Goal: Find specific page/section: Find specific page/section

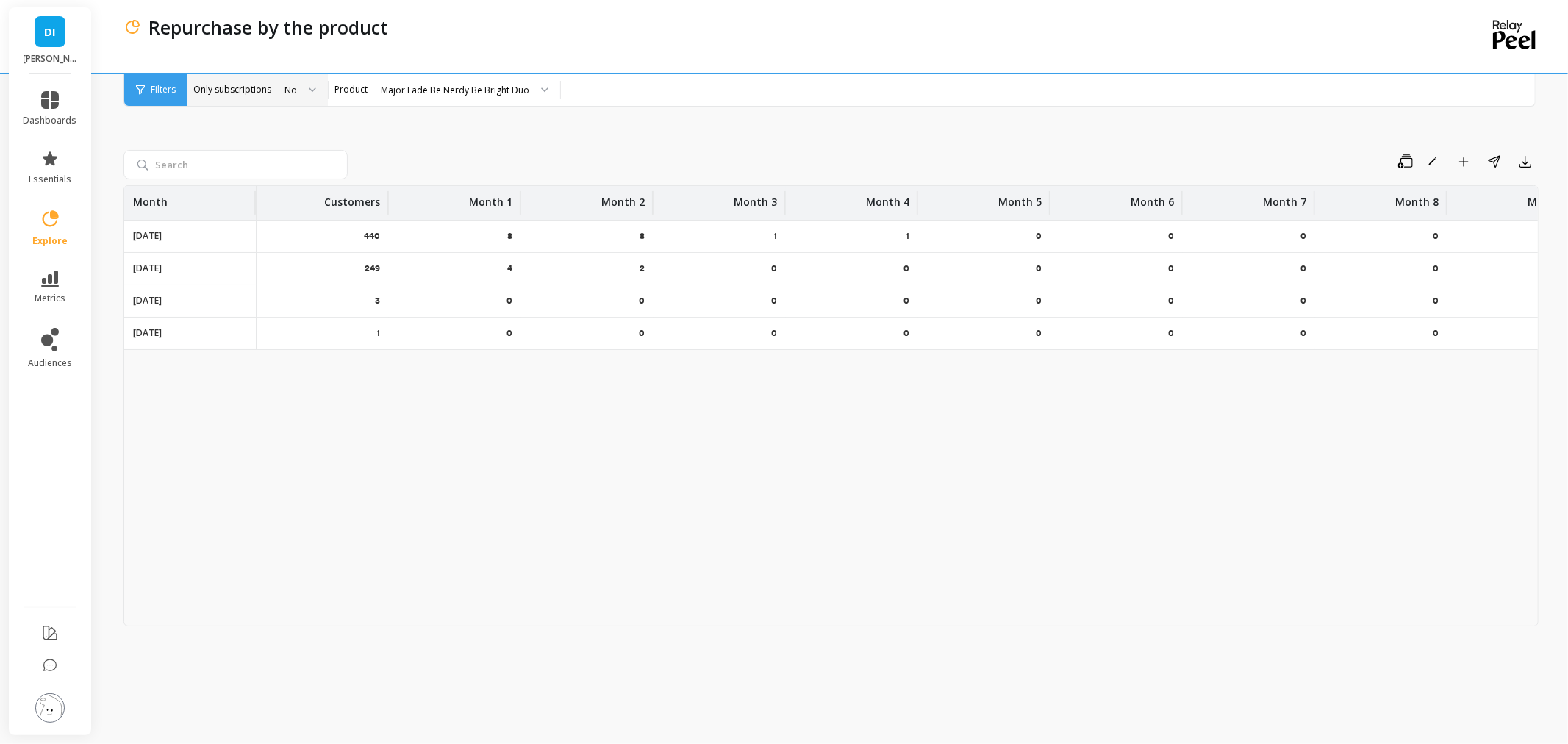
click at [309, 91] on icon at bounding box center [313, 90] width 7 height 5
click at [399, 125] on div "Save Rename Add to Dashboard Share Export Month Customers Month 1 Month 2 Month…" at bounding box center [830, 402] width 1414 height 649
click at [46, 700] on img at bounding box center [49, 708] width 30 height 30
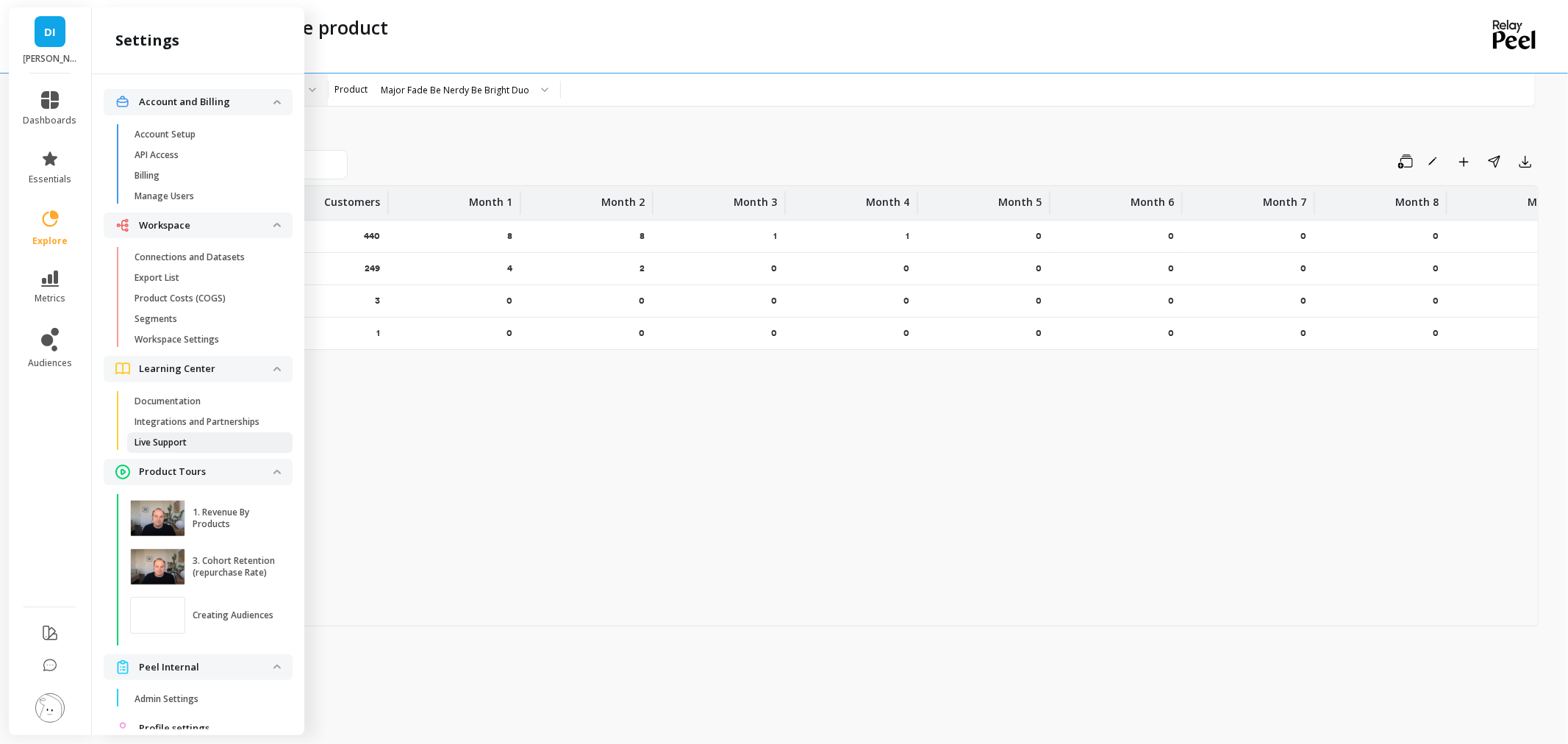
scroll to position [53, 0]
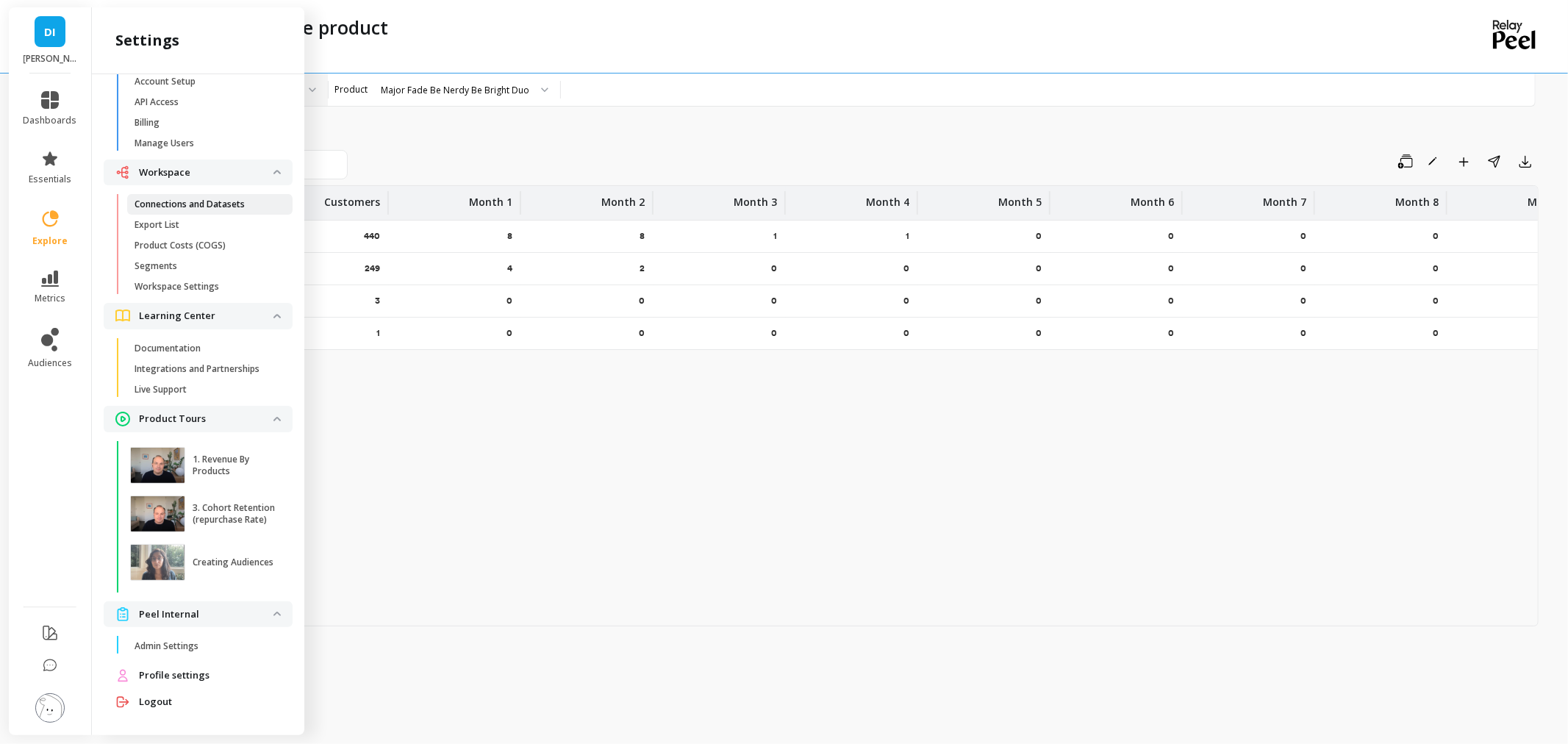
click at [205, 200] on p "Connections and Datasets" at bounding box center [189, 204] width 110 height 12
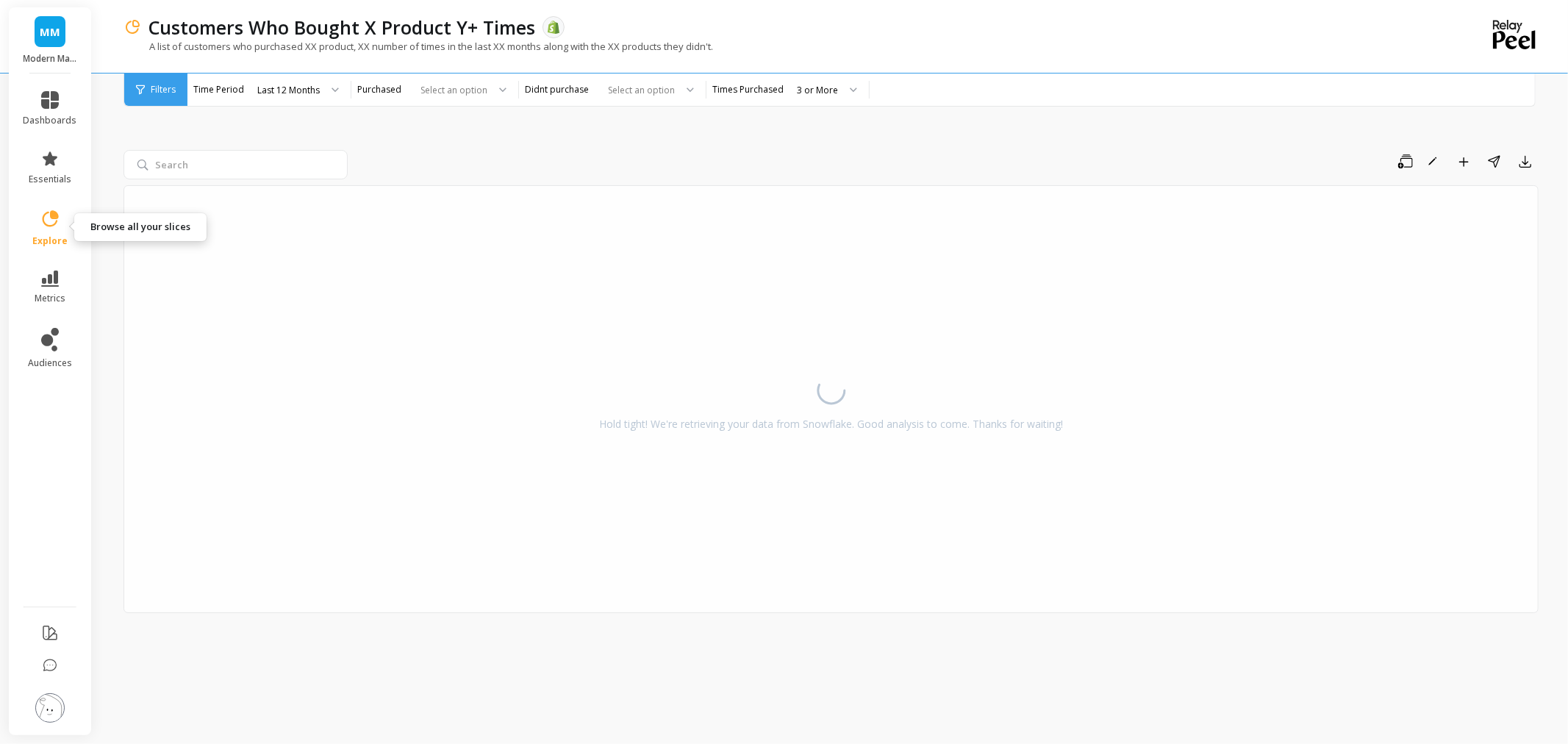
click at [45, 219] on icon at bounding box center [49, 218] width 21 height 21
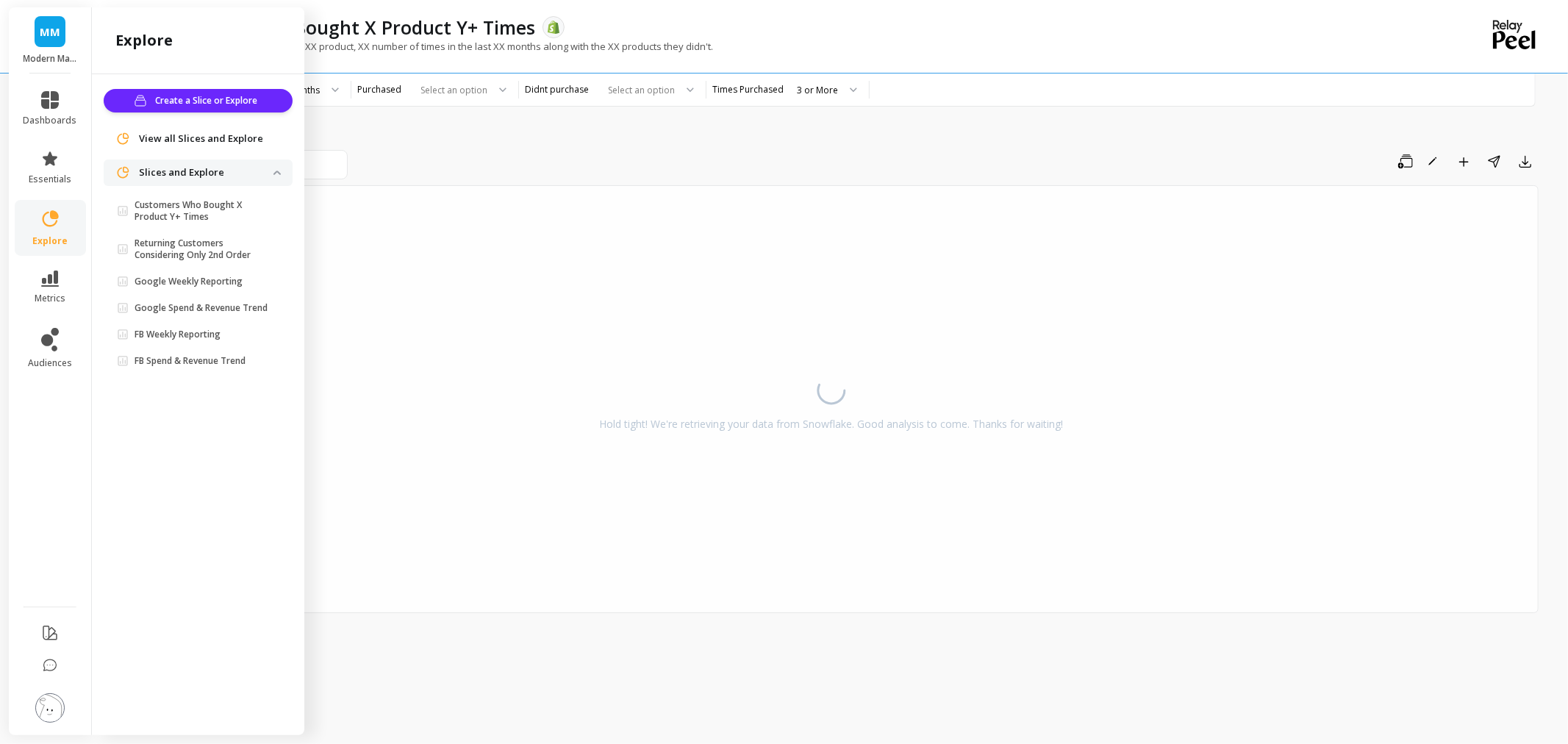
click at [155, 144] on span "View all Slices and Explore" at bounding box center [201, 138] width 124 height 14
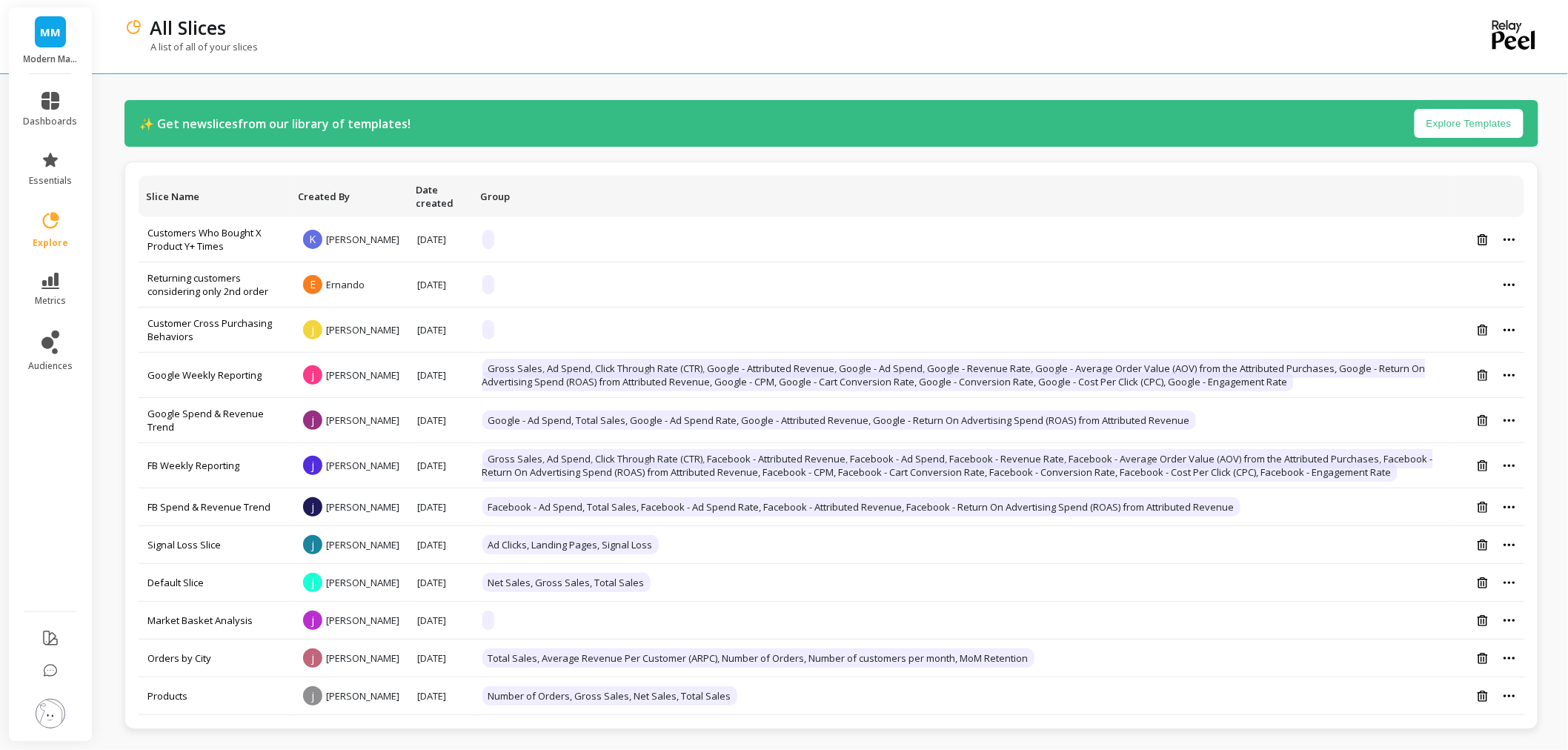
click at [49, 24] on span "MM" at bounding box center [50, 32] width 21 height 17
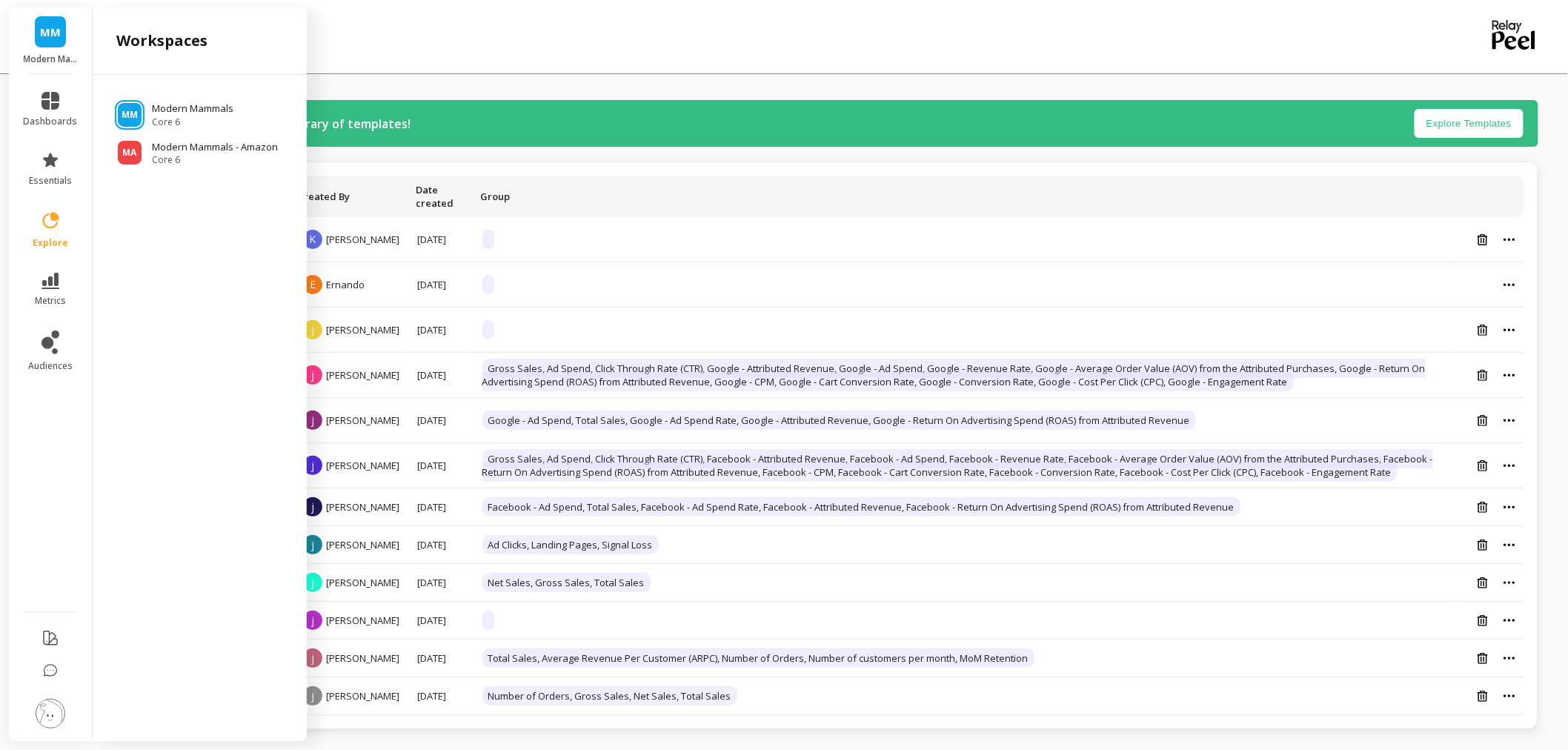
click at [62, 721] on img at bounding box center [50, 714] width 30 height 30
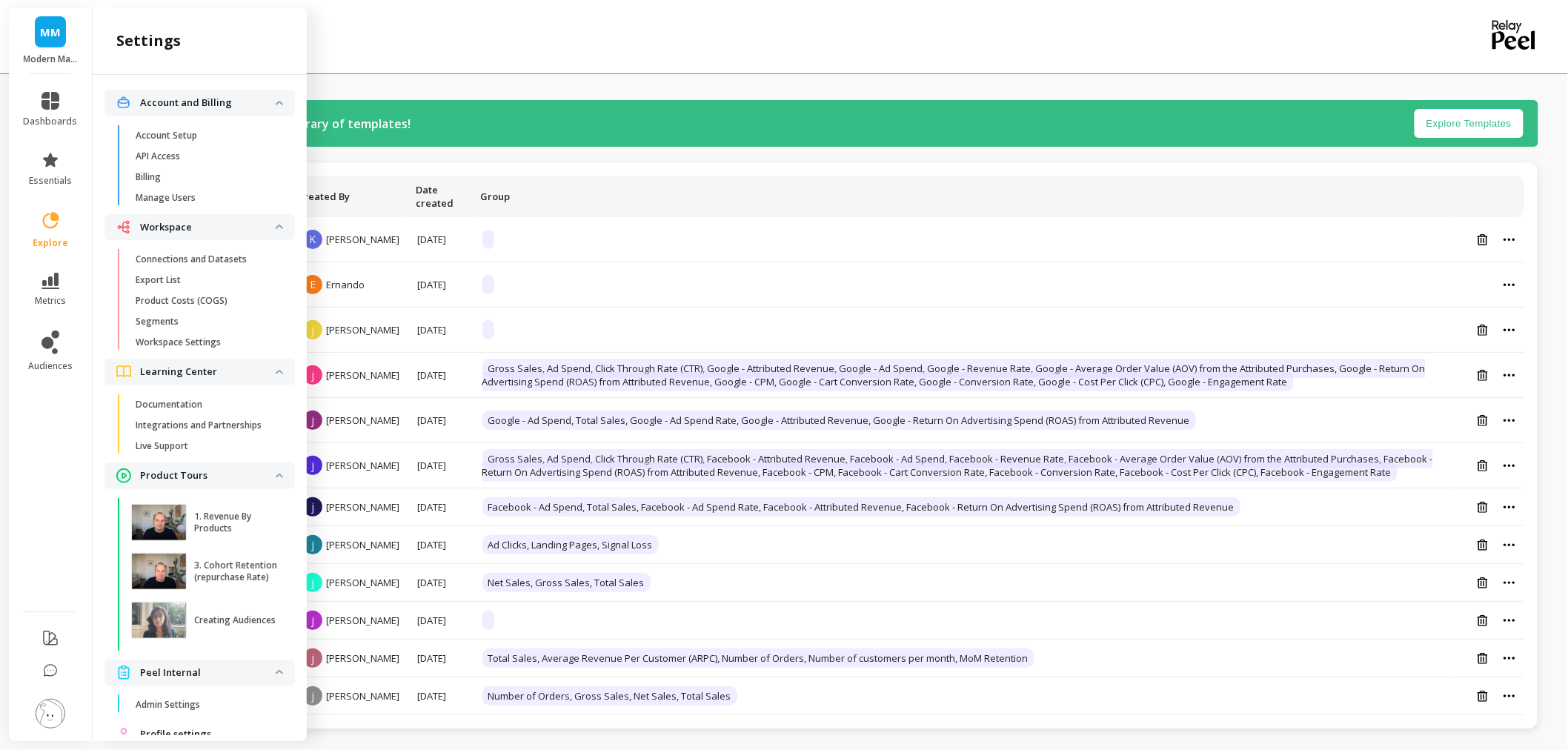
scroll to position [53, 0]
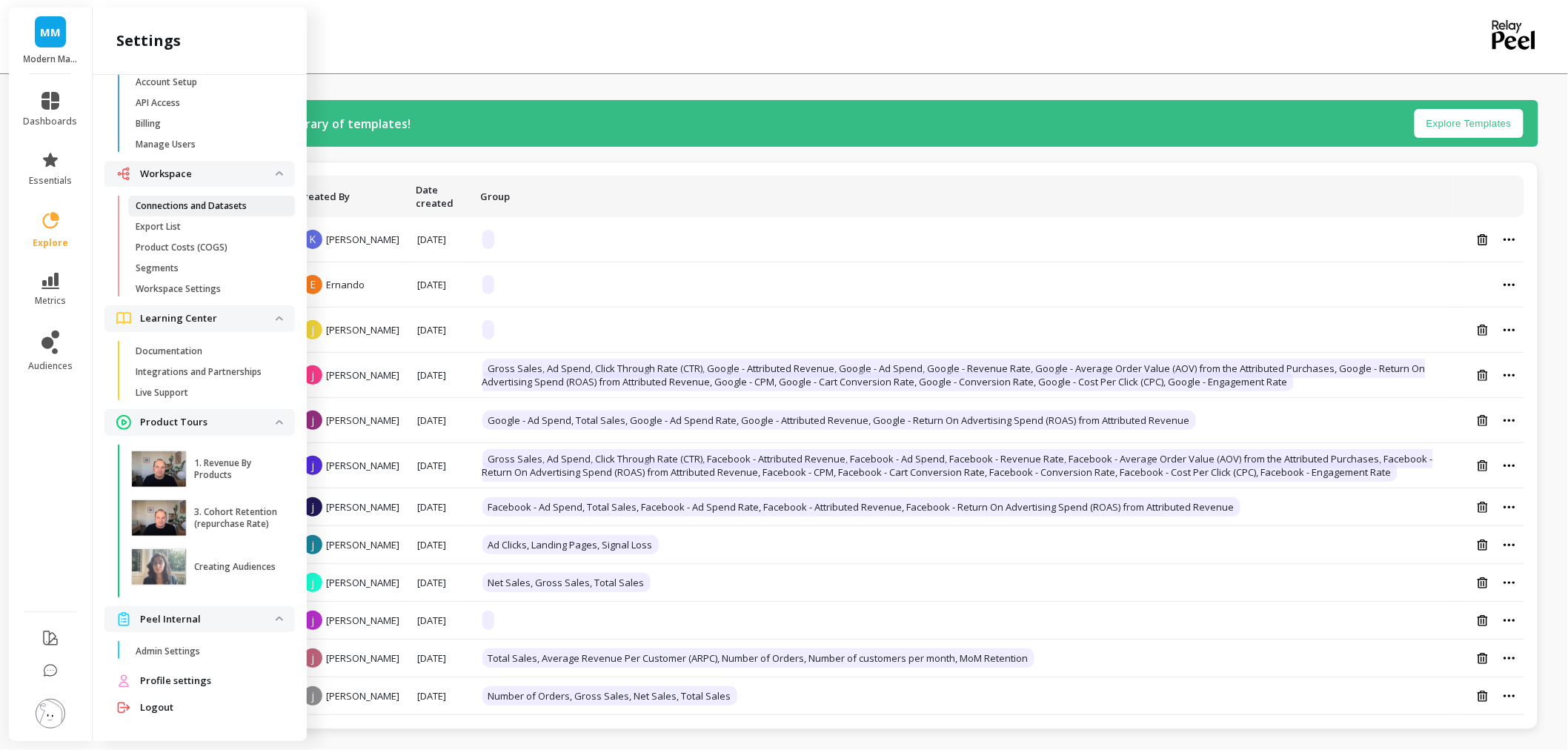
click at [207, 207] on p "Connections and Datasets" at bounding box center [191, 206] width 111 height 12
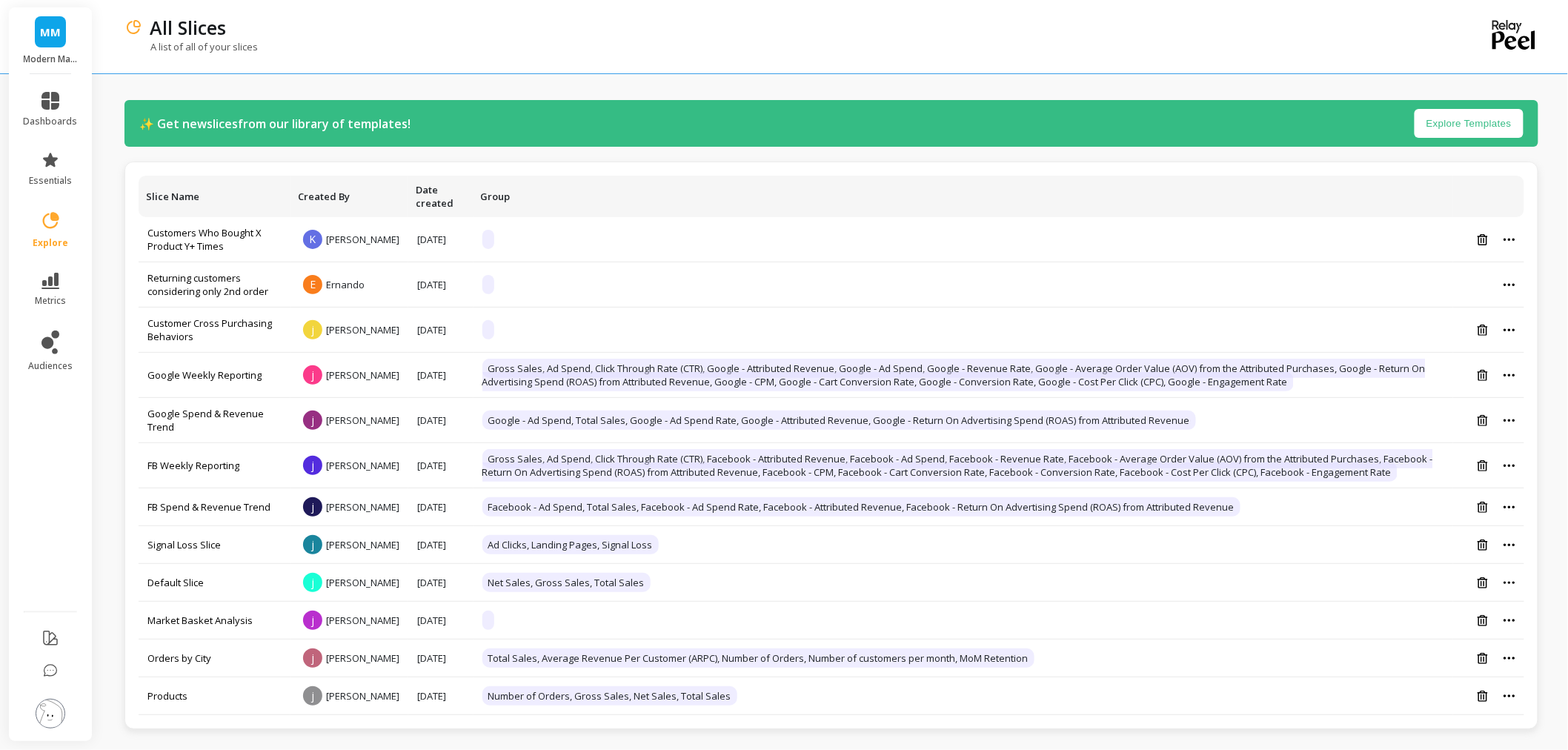
scroll to position [0, 0]
